Goal: Information Seeking & Learning: Learn about a topic

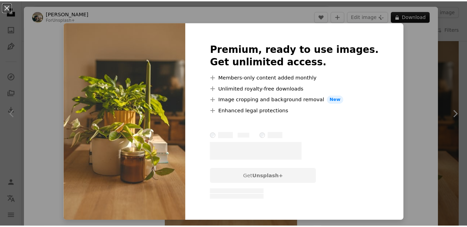
scroll to position [35, 0]
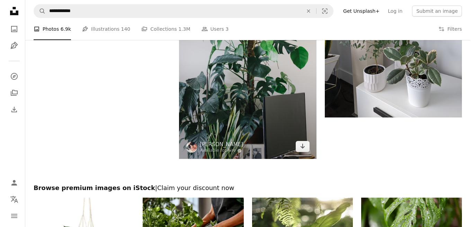
scroll to position [2597, 0]
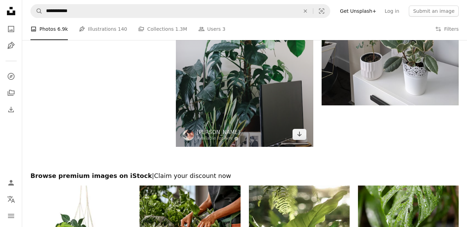
click at [251, 102] on img at bounding box center [244, 44] width 137 height 206
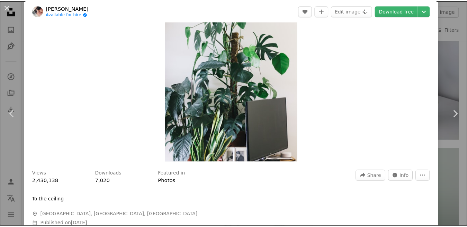
scroll to position [35, 0]
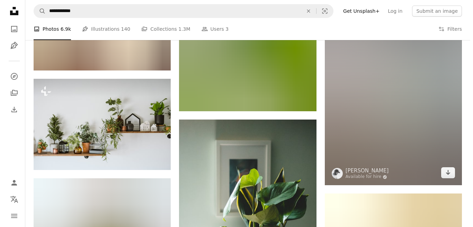
scroll to position [3532, 0]
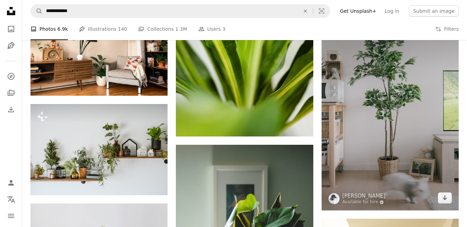
click at [404, 113] on img at bounding box center [390, 108] width 137 height 206
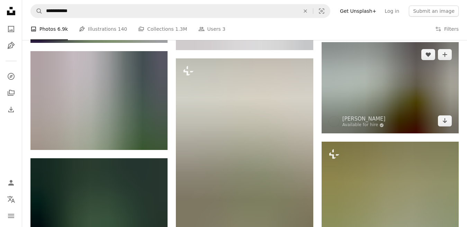
scroll to position [4017, 0]
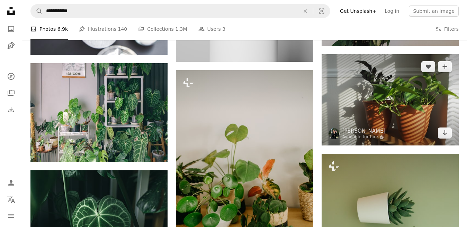
click at [405, 110] on img at bounding box center [390, 99] width 137 height 91
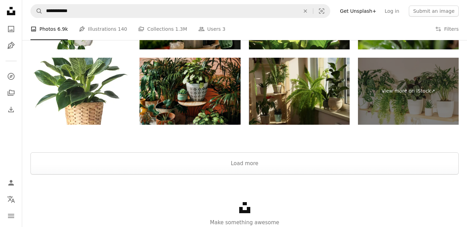
scroll to position [4938, 0]
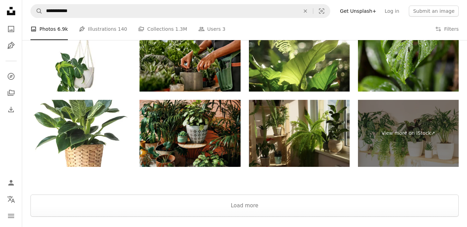
click at [292, 131] on img at bounding box center [299, 133] width 101 height 67
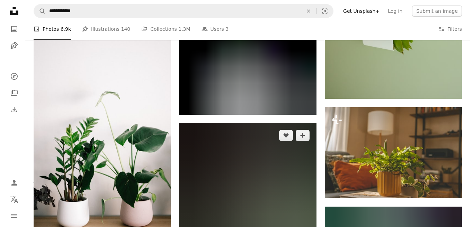
scroll to position [4349, 0]
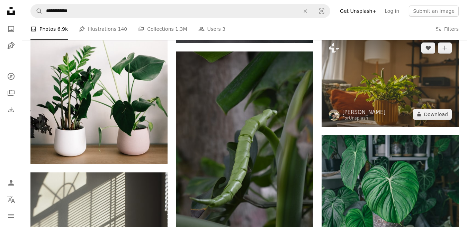
click at [381, 107] on img at bounding box center [390, 81] width 137 height 91
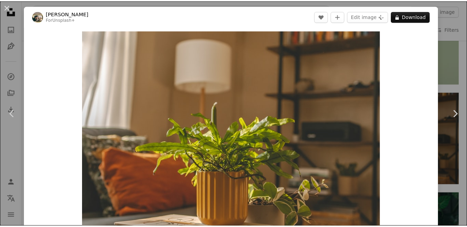
scroll to position [35, 0]
